Goal: Find contact information: Find contact information

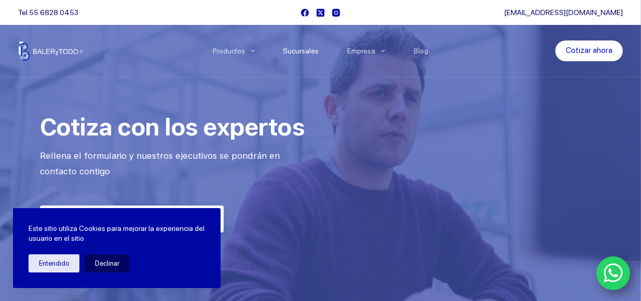
click at [306, 51] on link "Sucursales" at bounding box center [301, 51] width 64 height 0
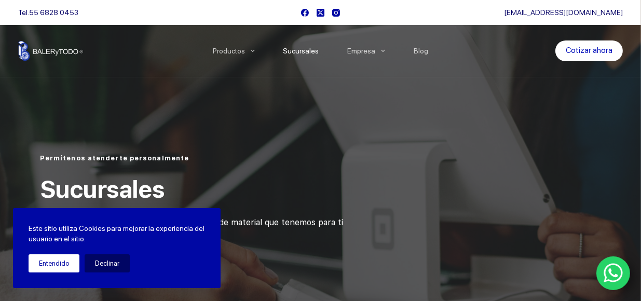
click at [65, 261] on button "Entendido" at bounding box center [54, 263] width 51 height 18
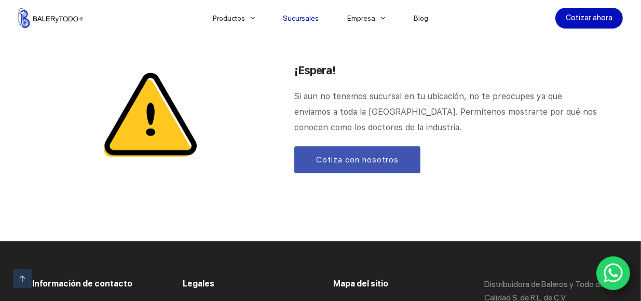
scroll to position [1506, 0]
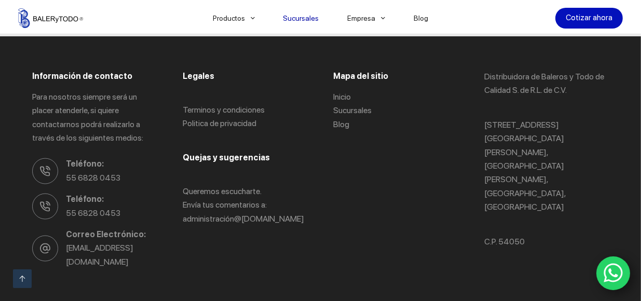
click at [612, 265] on icon "WhatsApp" at bounding box center [614, 273] width 20 height 22
